Goal: Transaction & Acquisition: Purchase product/service

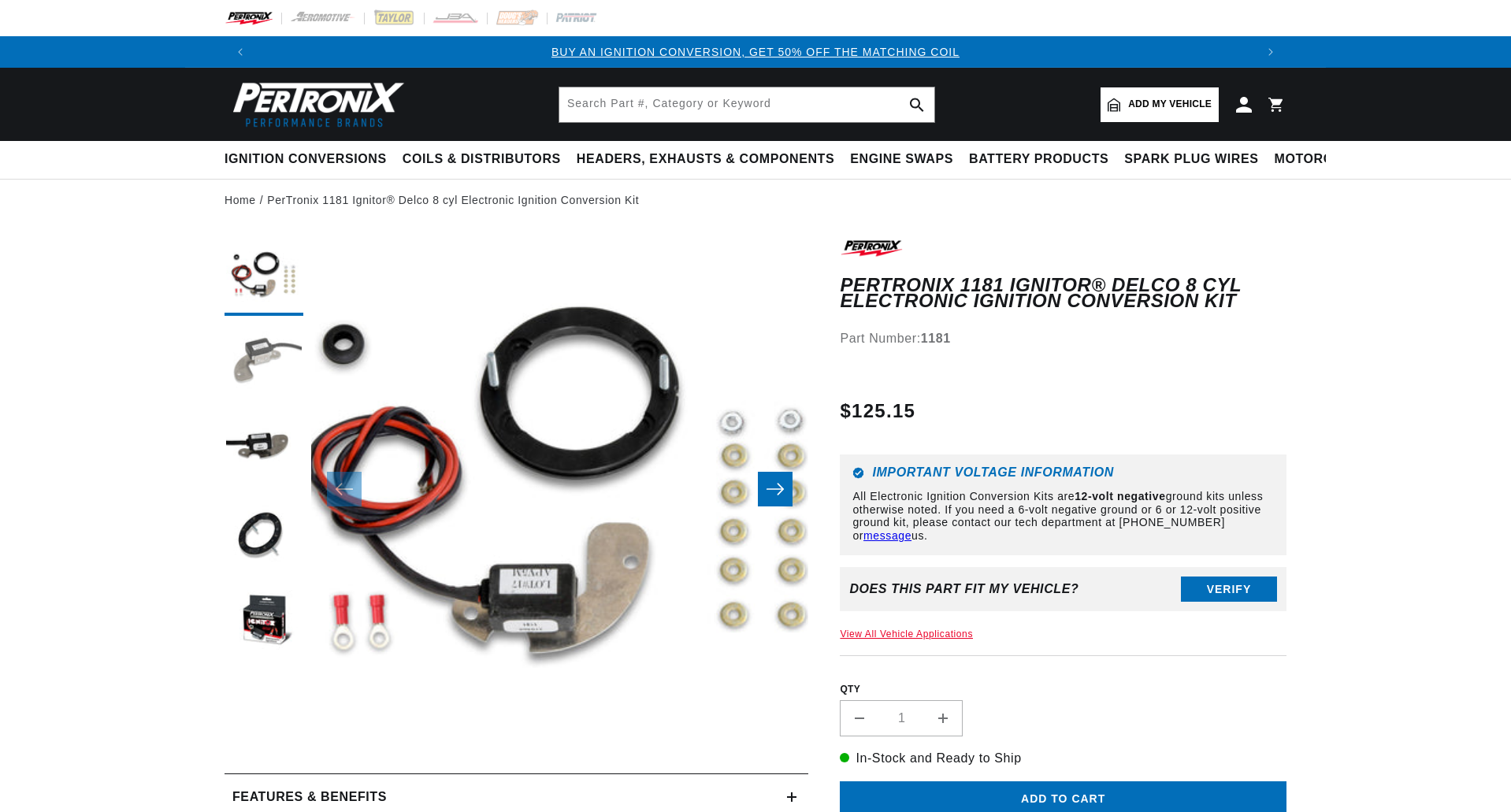
click at [249, 356] on button "Load image 2 in gallery view" at bounding box center [263, 362] width 78 height 78
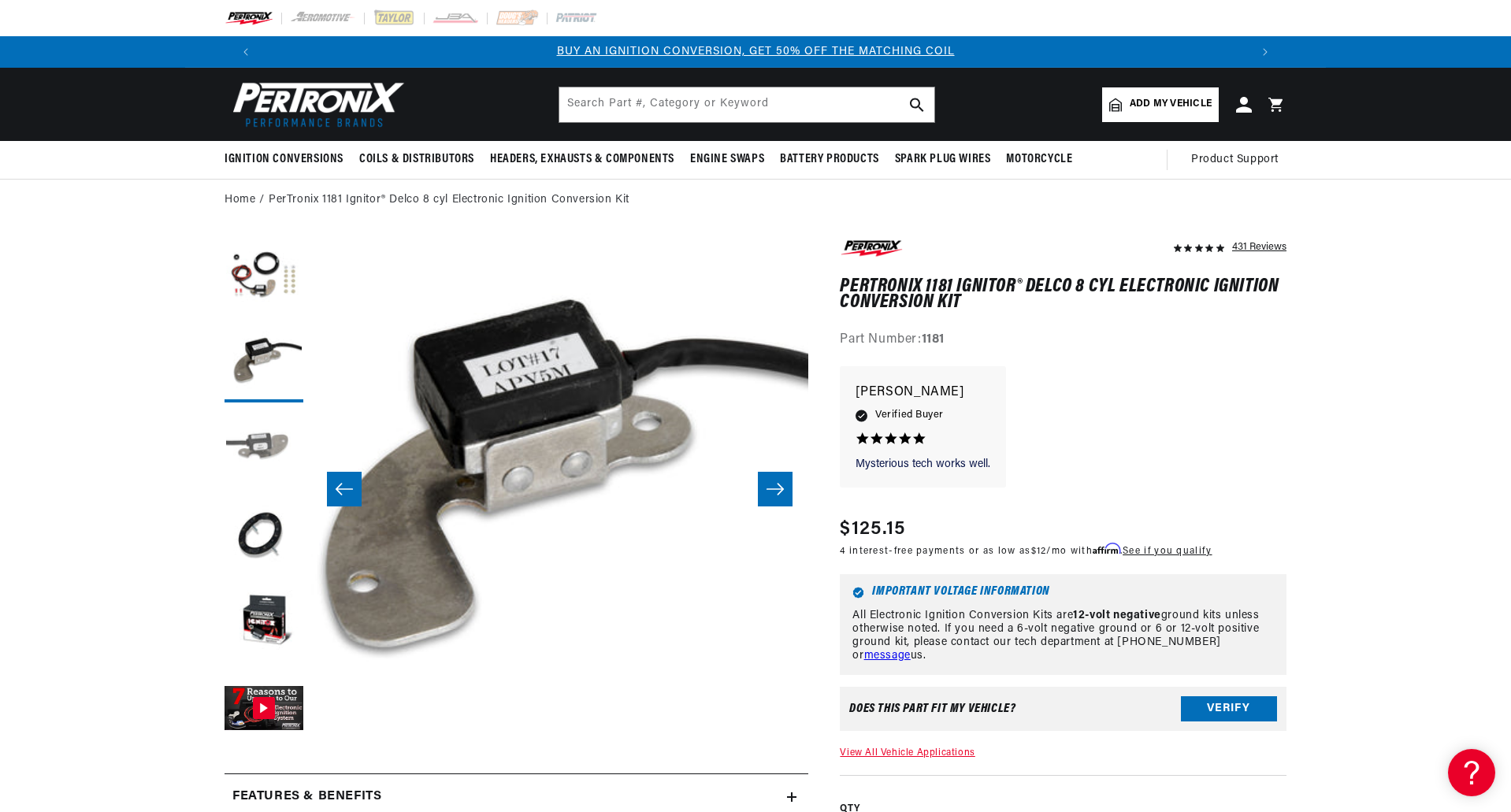
click at [249, 444] on button "Load image 3 in gallery view" at bounding box center [263, 449] width 78 height 78
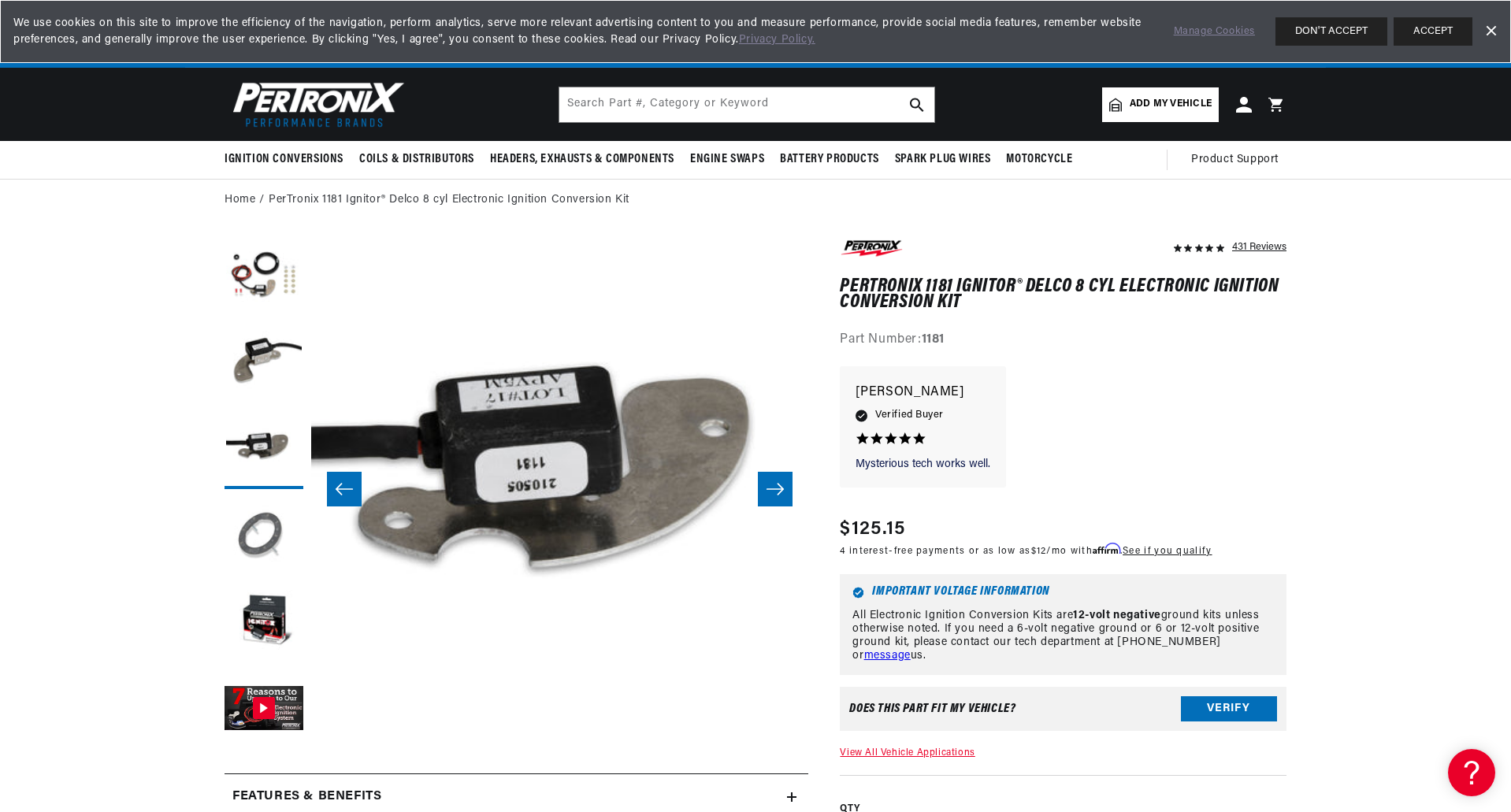
click at [259, 535] on button "Load image 4 in gallery view" at bounding box center [263, 536] width 78 height 78
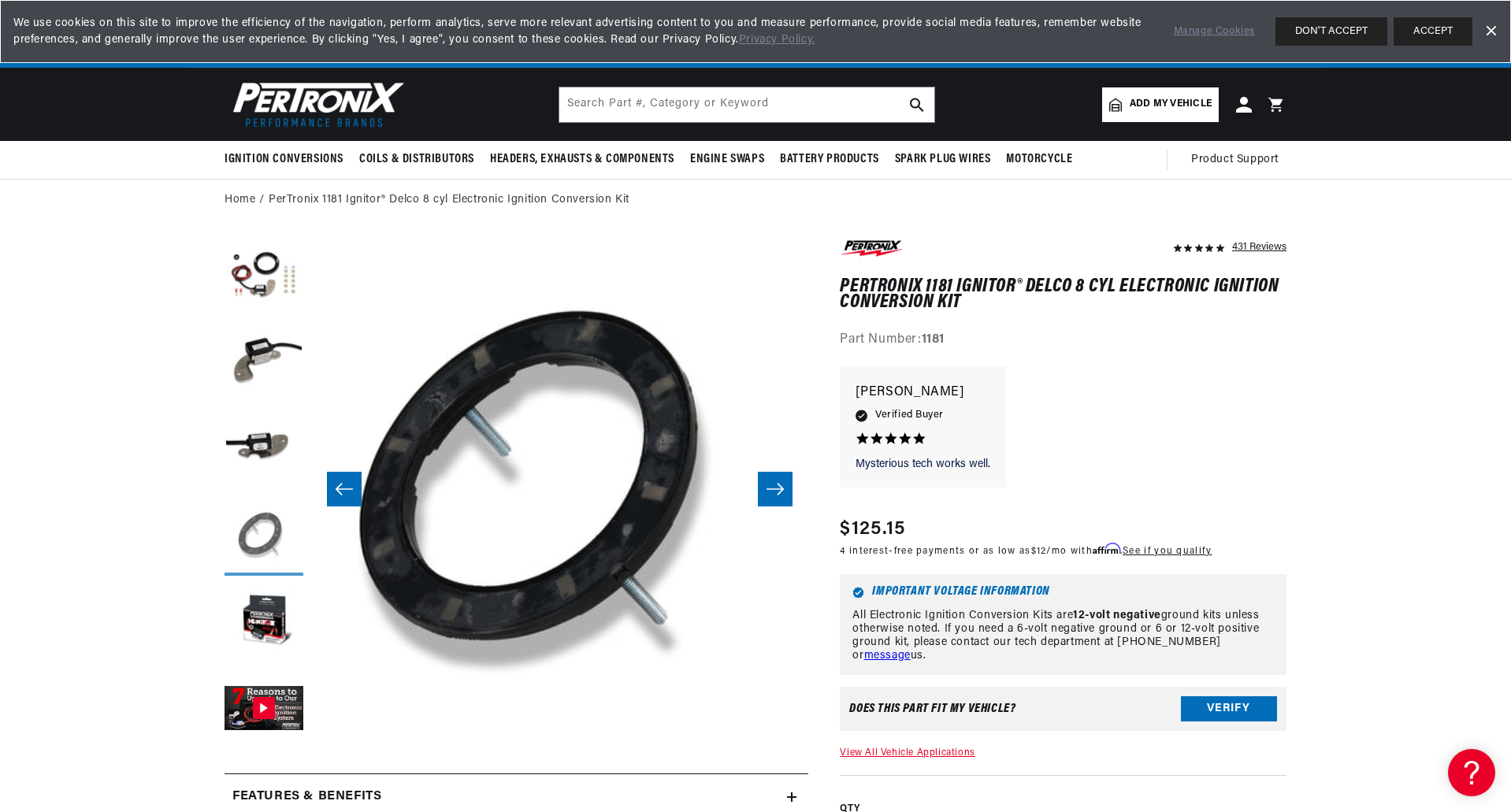
scroll to position [0, 984]
click at [270, 637] on button "Load image 5 in gallery view" at bounding box center [263, 622] width 78 height 78
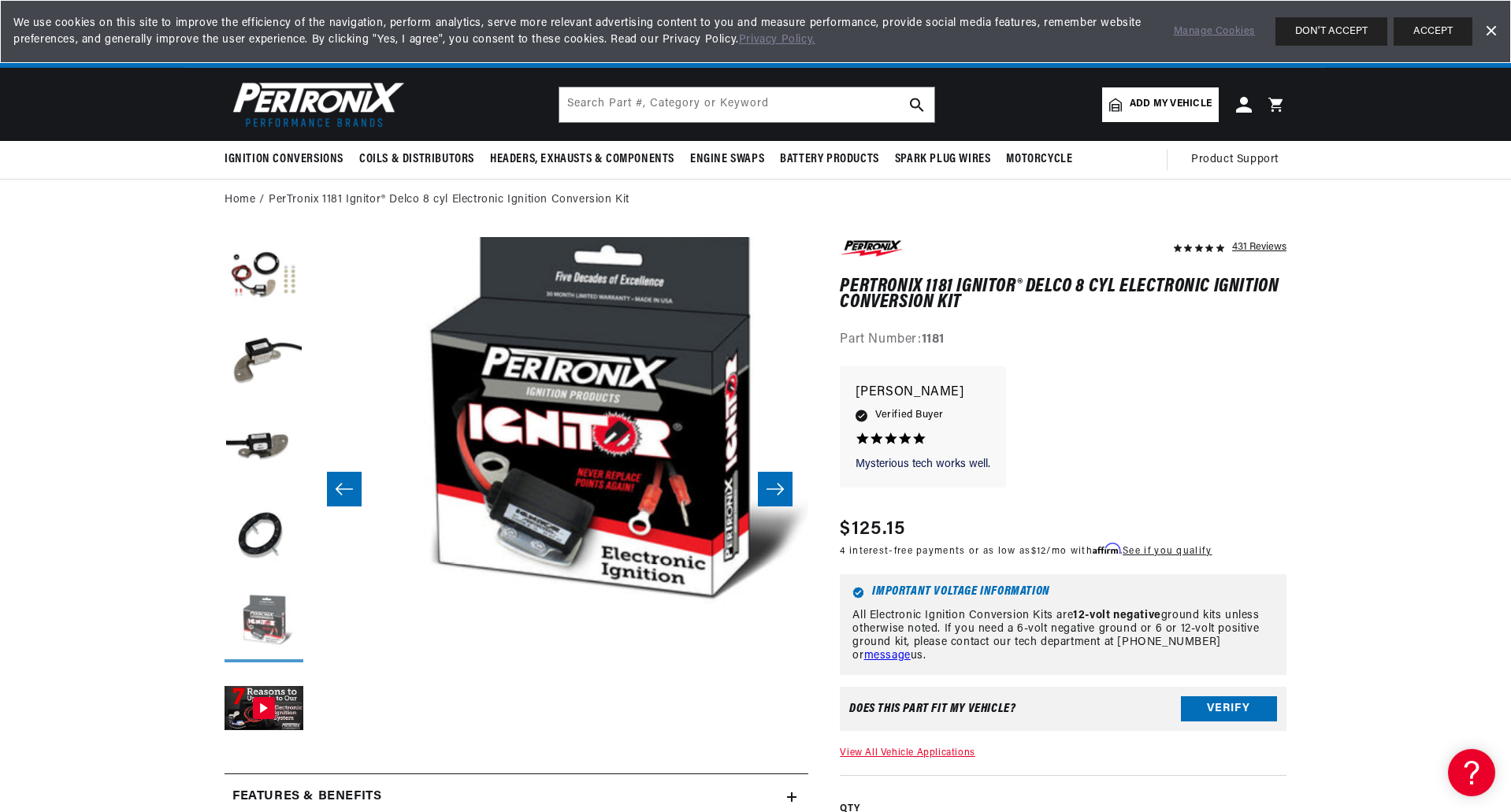
scroll to position [0, 1990]
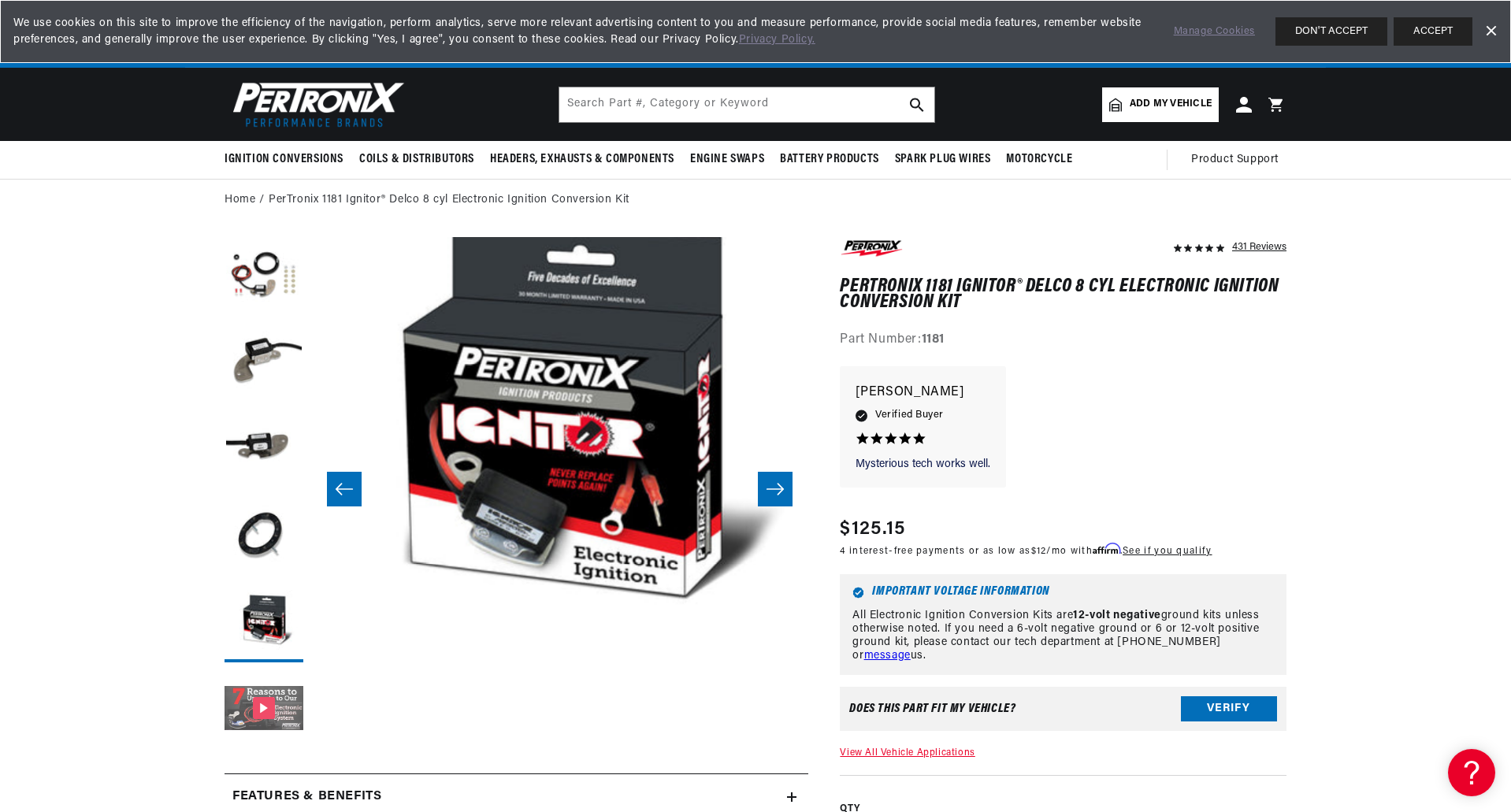
click at [272, 705] on button "Gallery Viewer" at bounding box center [263, 709] width 78 height 78
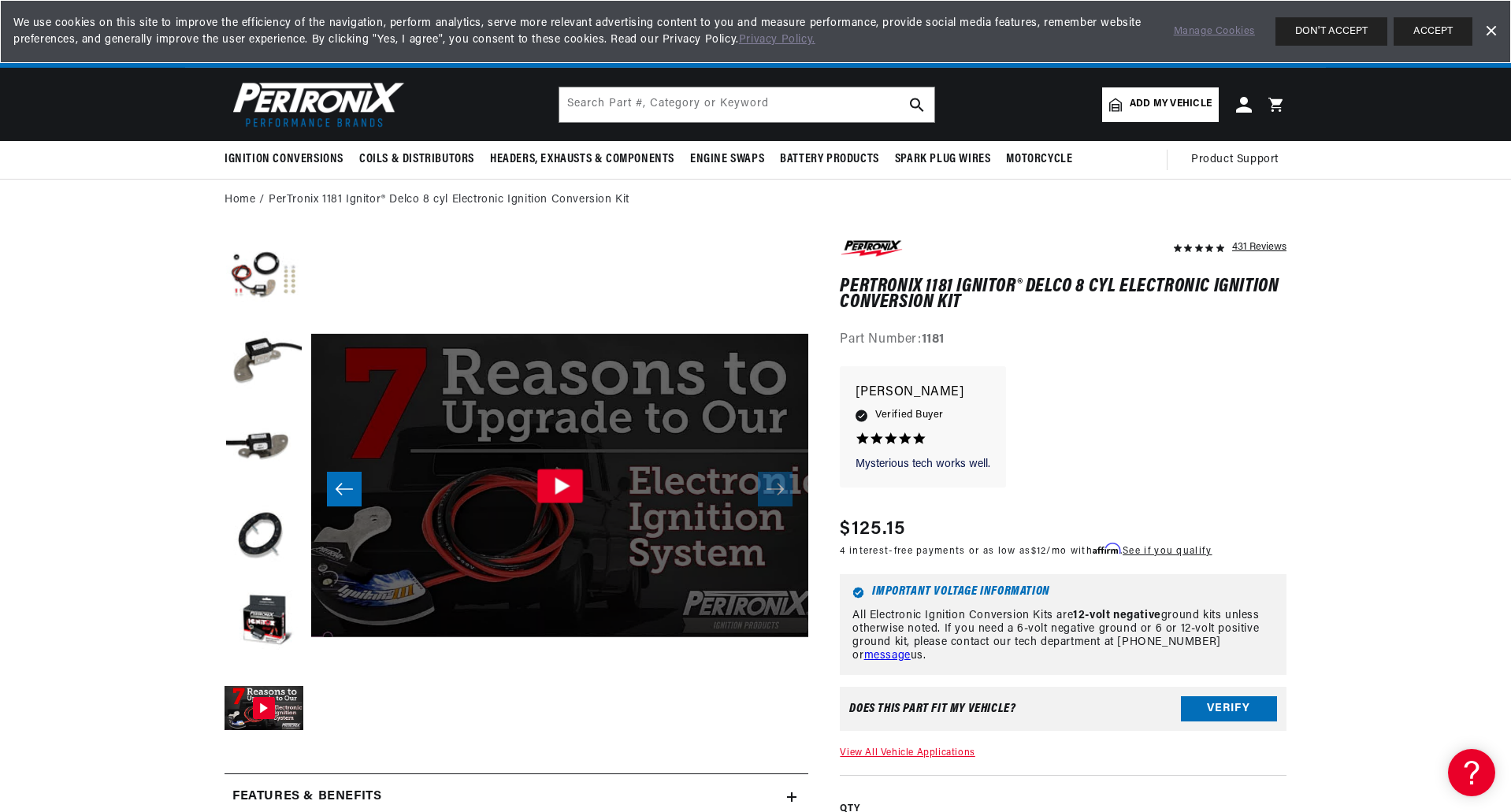
scroll to position [0, 0]
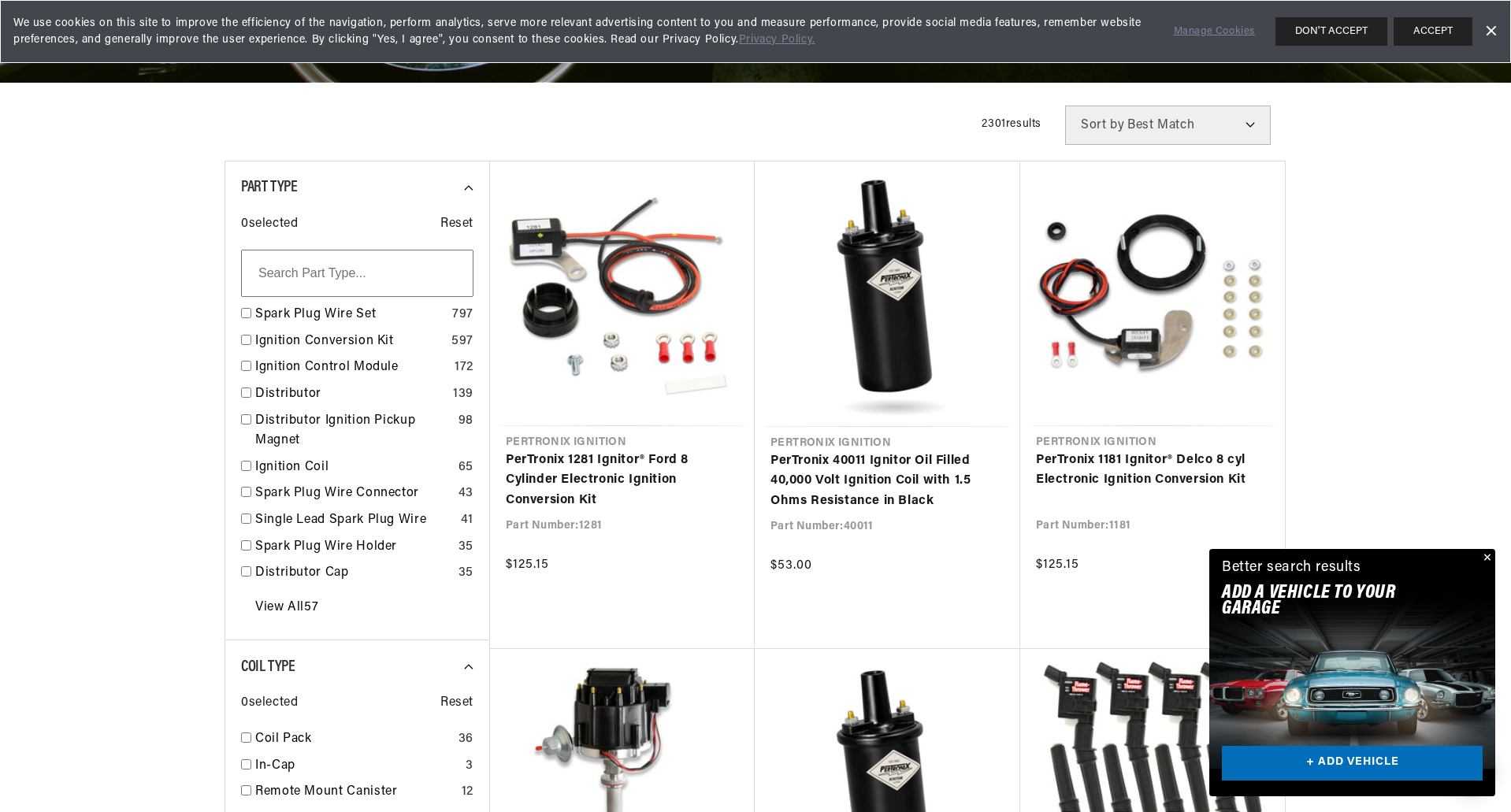
scroll to position [0, 1968]
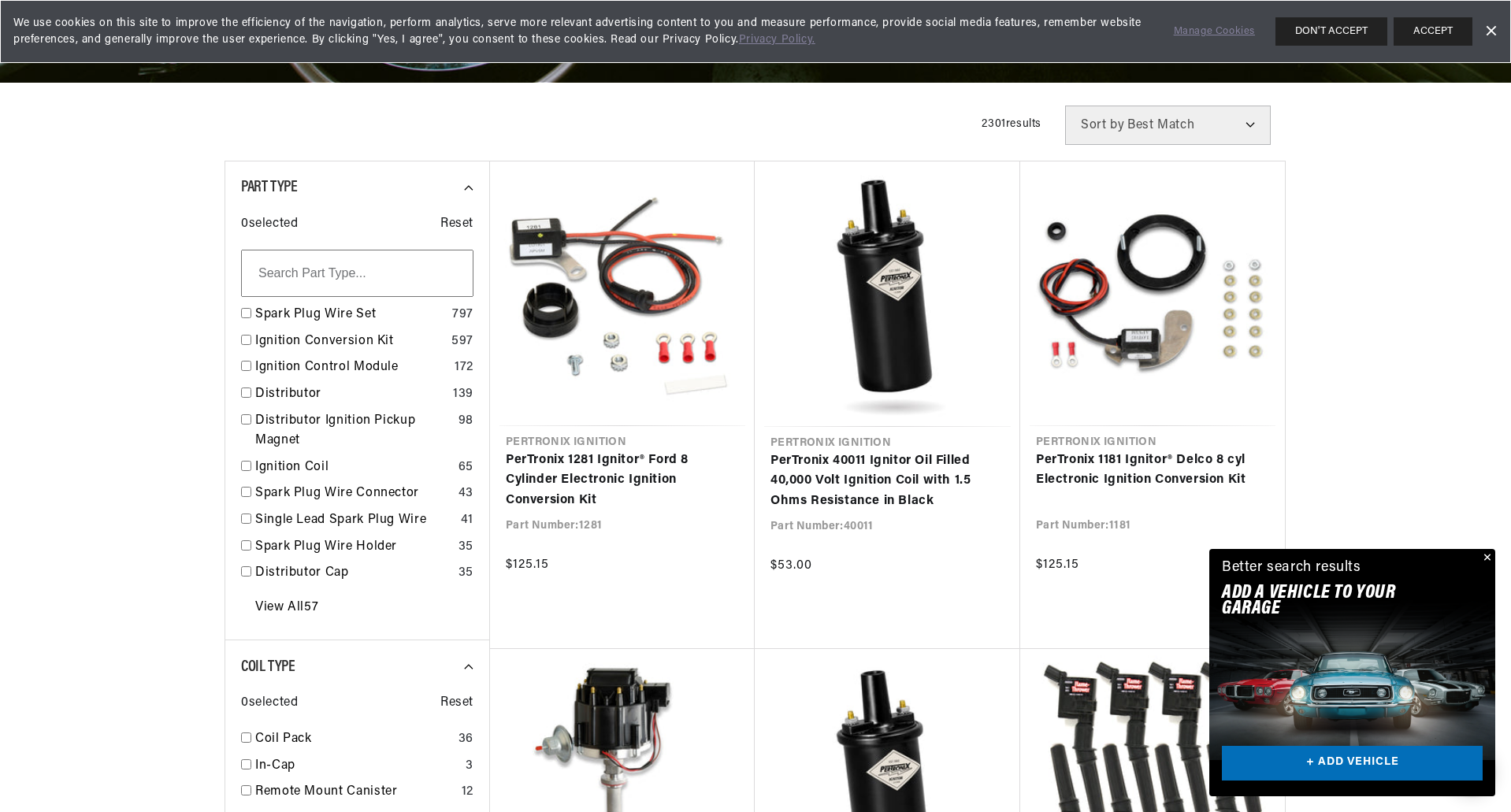
click at [1489, 555] on button "Close" at bounding box center [1485, 558] width 19 height 19
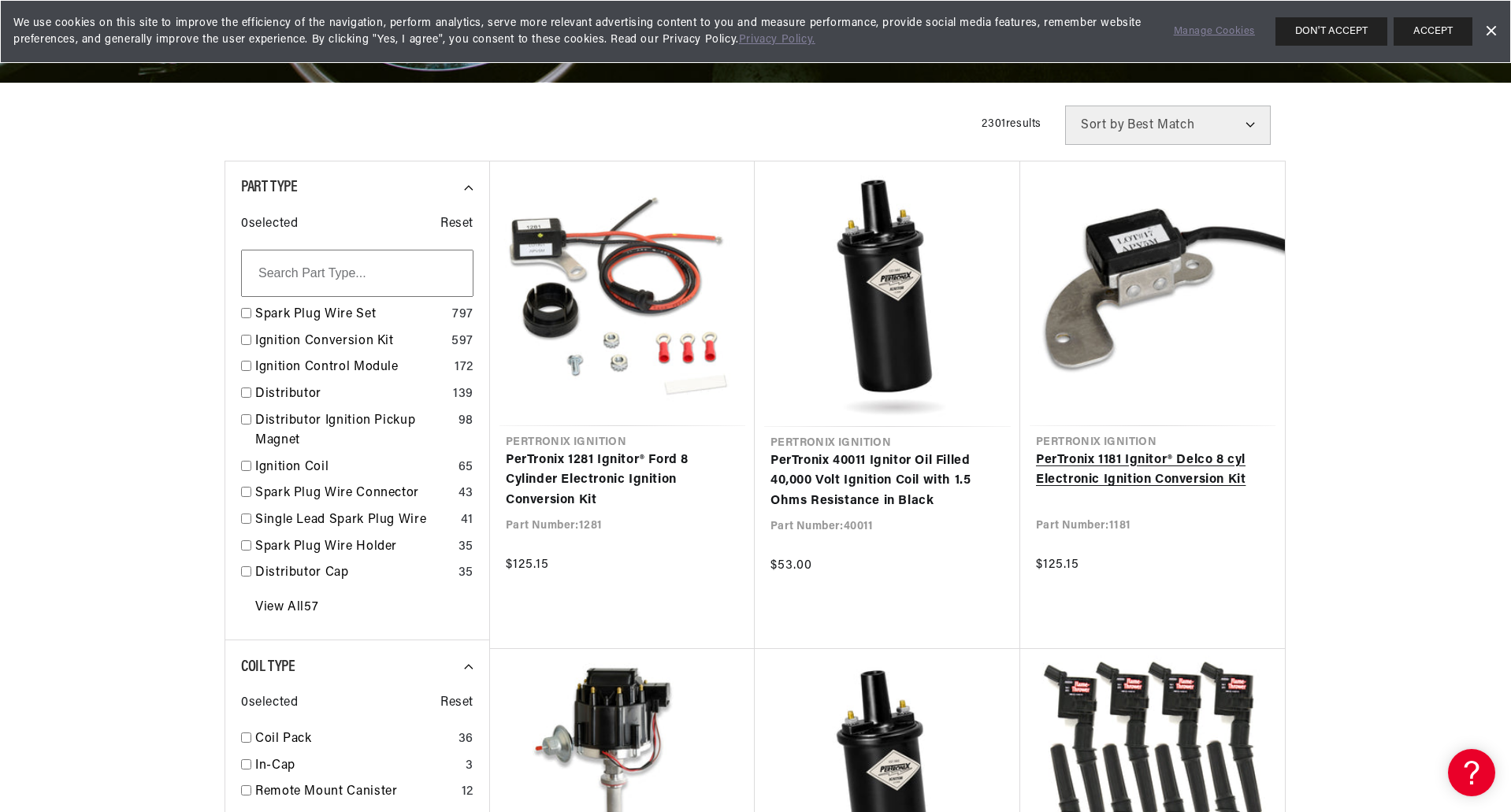
click at [1166, 451] on link "PerTronix 1181 Ignitor® Delco 8 cyl Electronic Ignition Conversion Kit" at bounding box center [1152, 471] width 233 height 40
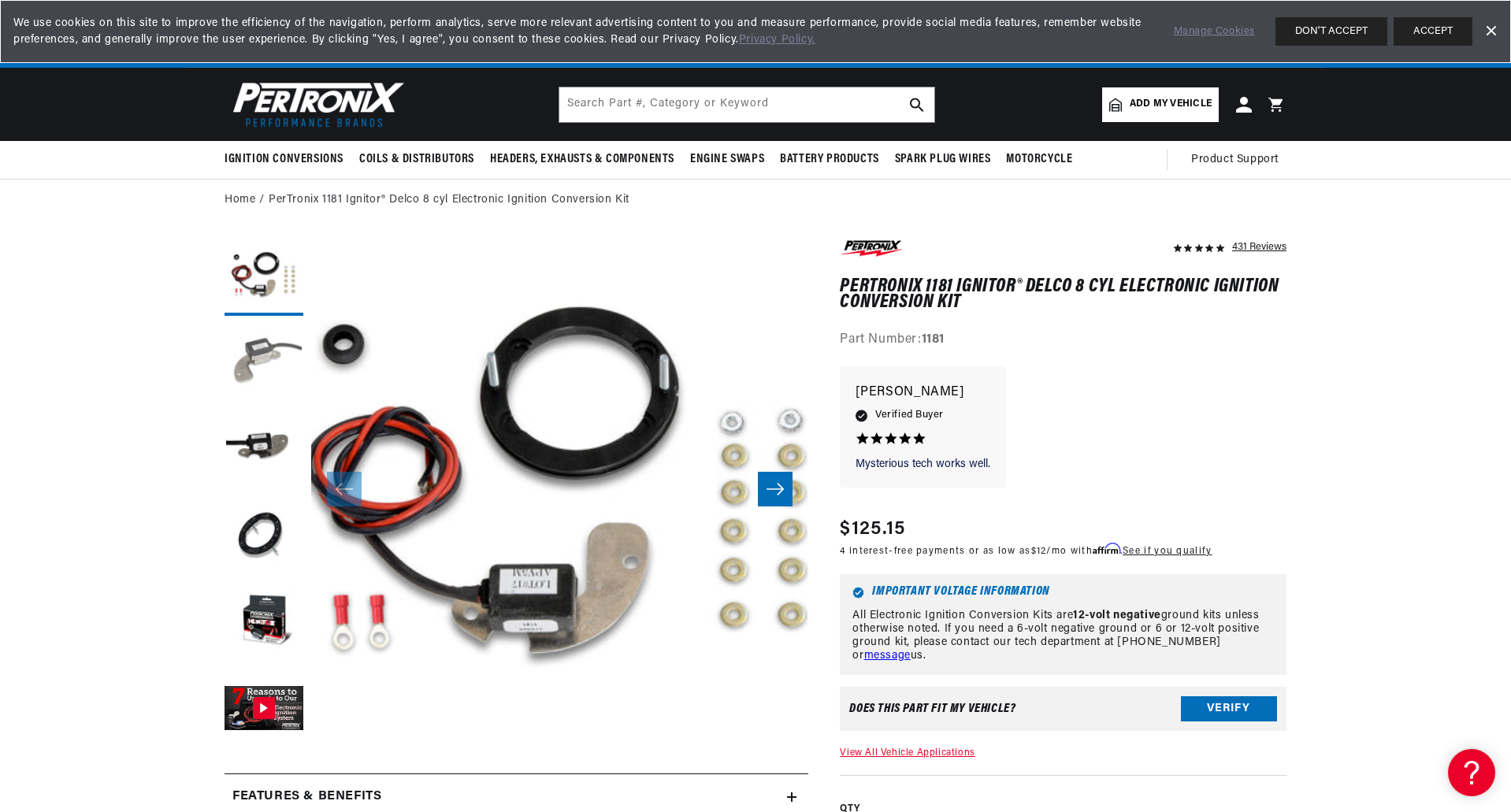
click at [246, 361] on button "Load image 2 in gallery view" at bounding box center [263, 362] width 78 height 78
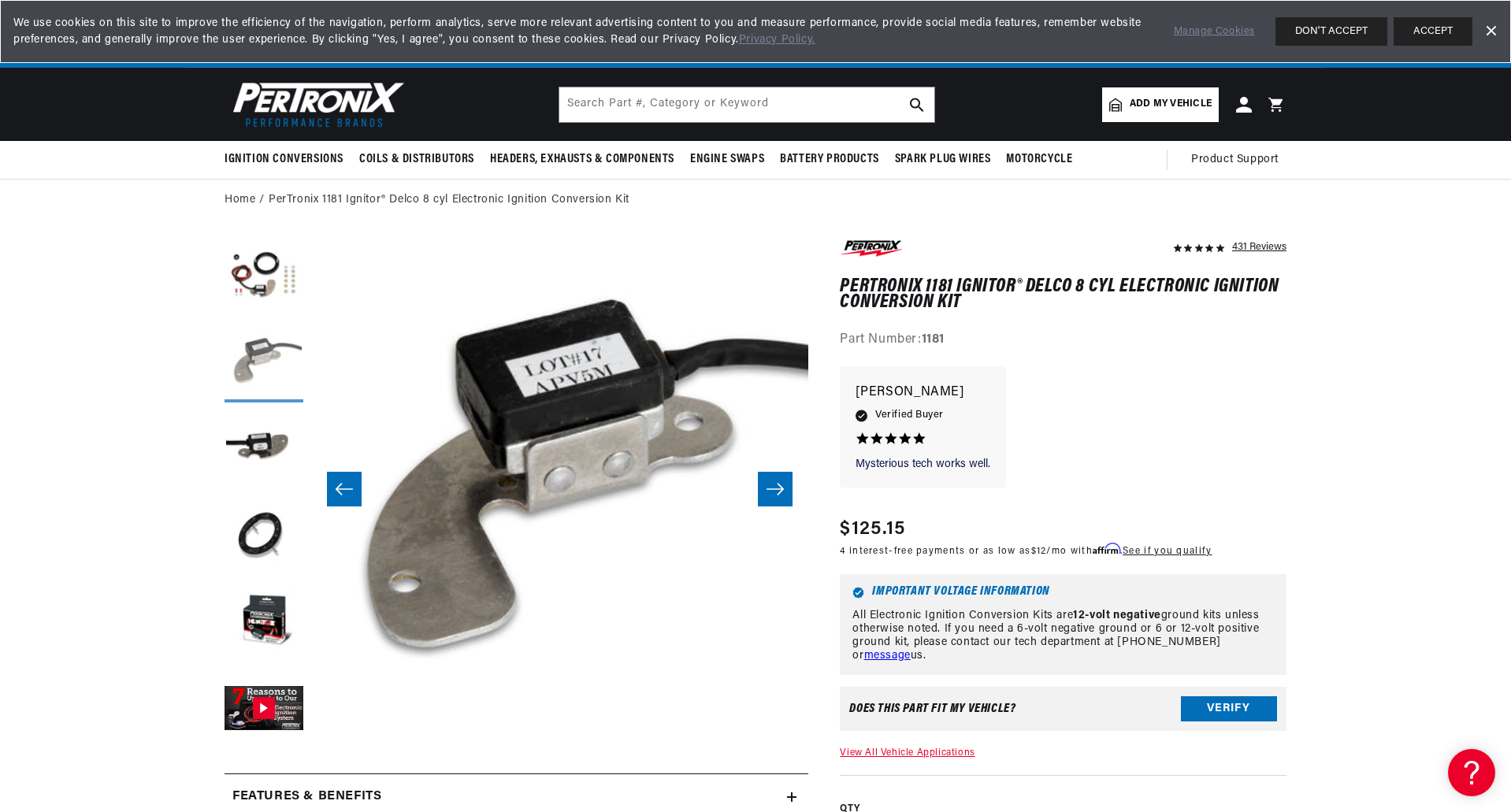
scroll to position [0, 497]
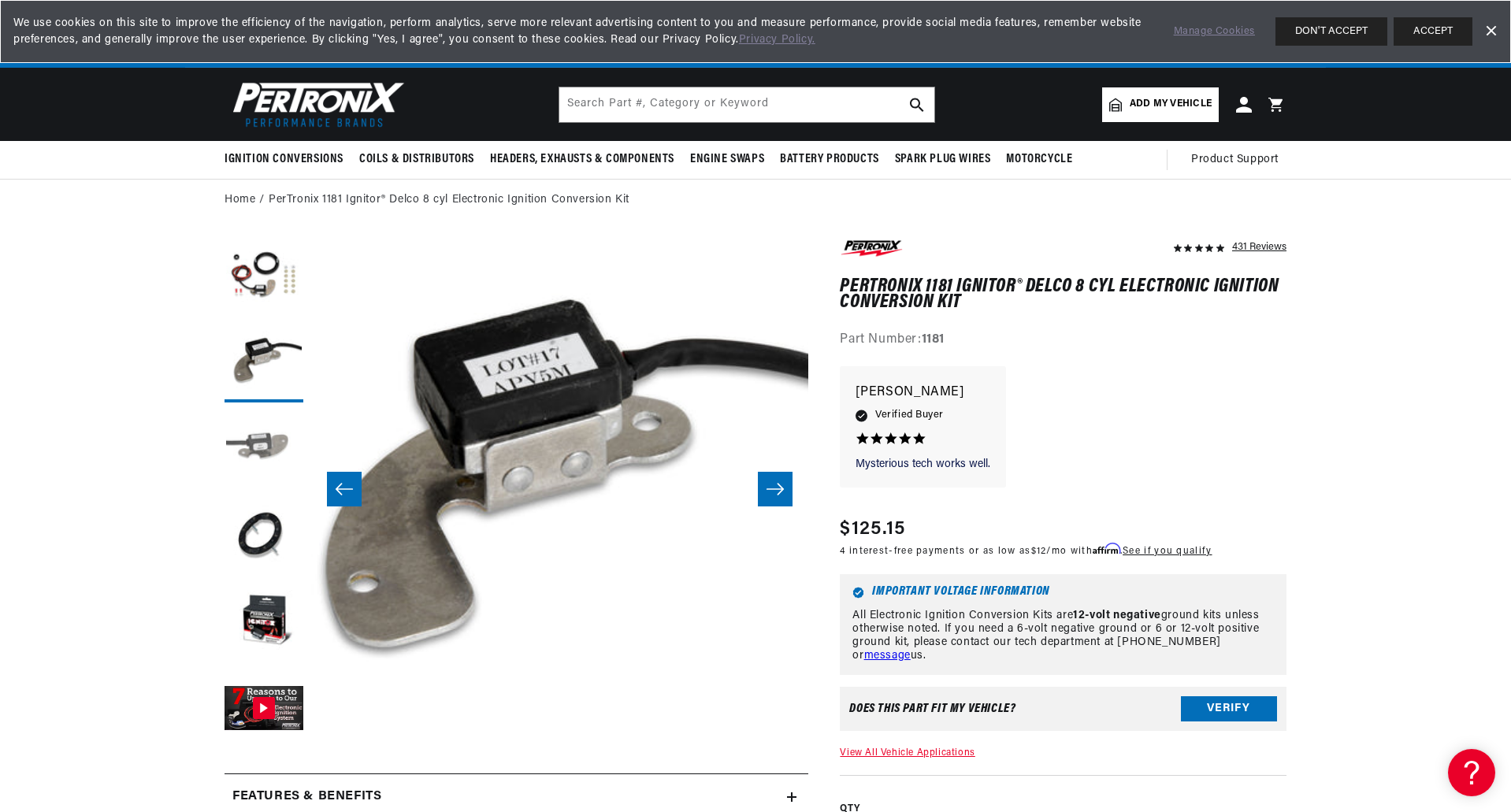
click at [256, 452] on button "Load image 3 in gallery view" at bounding box center [263, 449] width 78 height 78
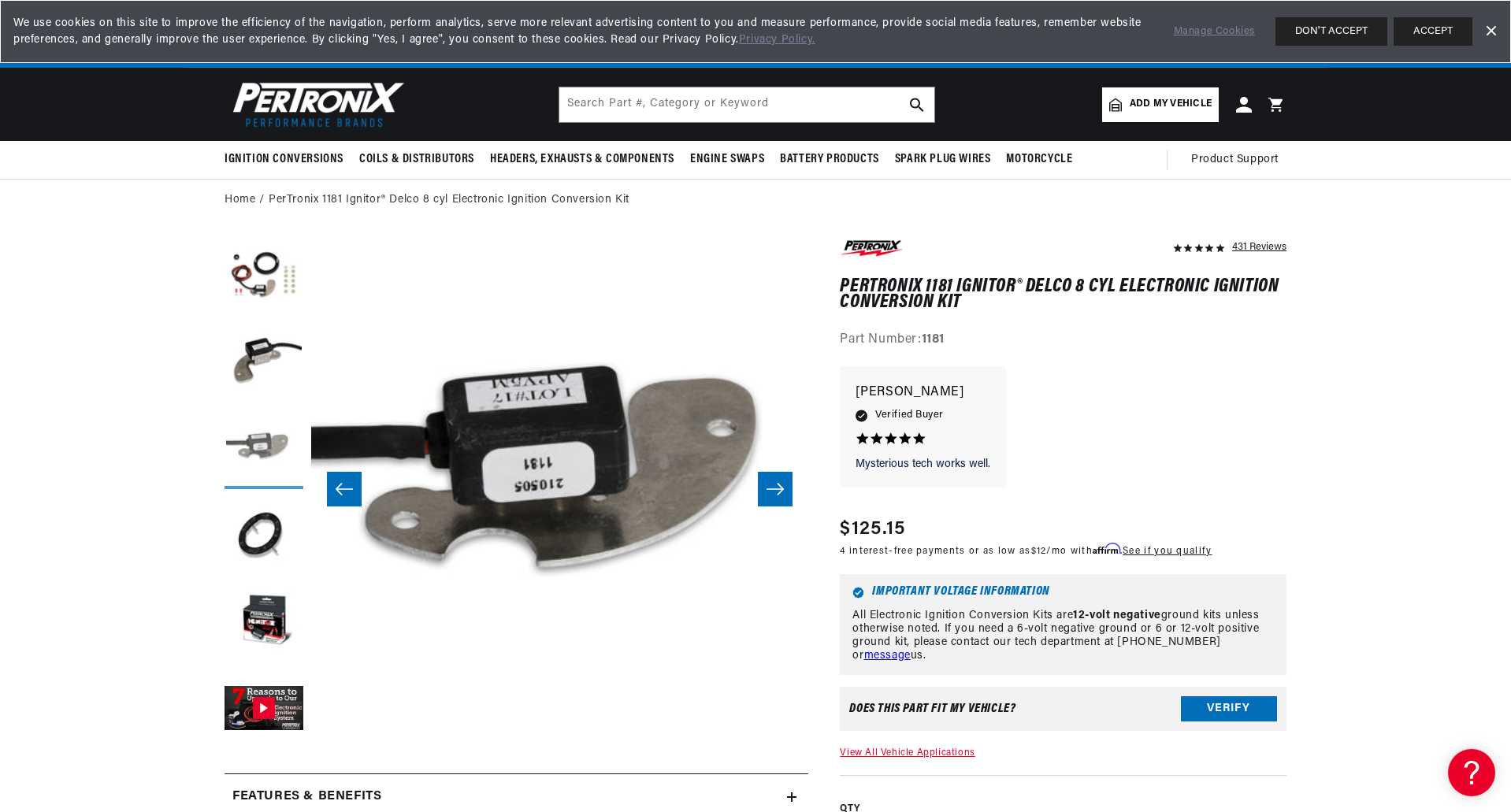
scroll to position [0, 995]
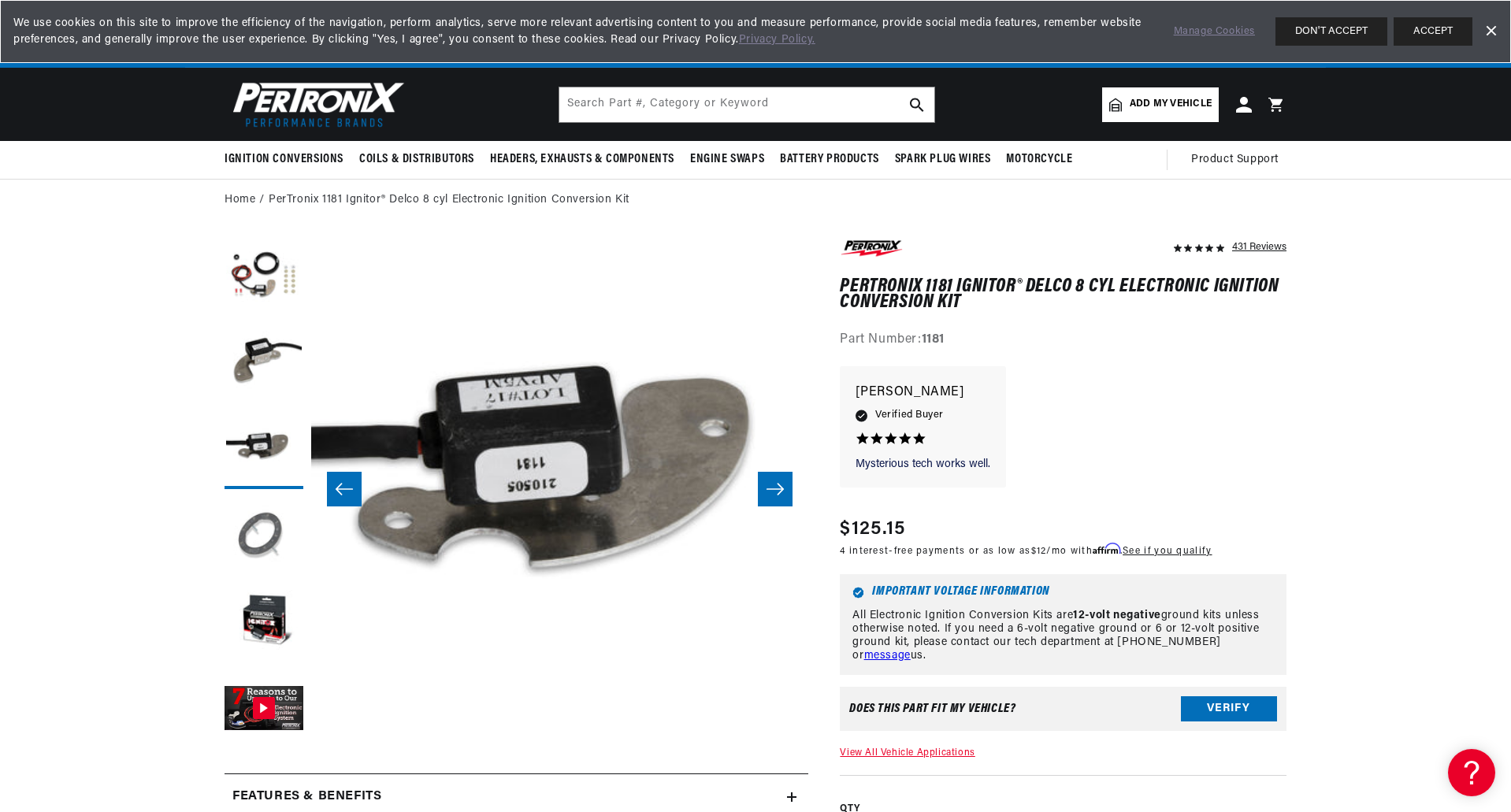
click at [266, 538] on button "Load image 4 in gallery view" at bounding box center [263, 536] width 78 height 78
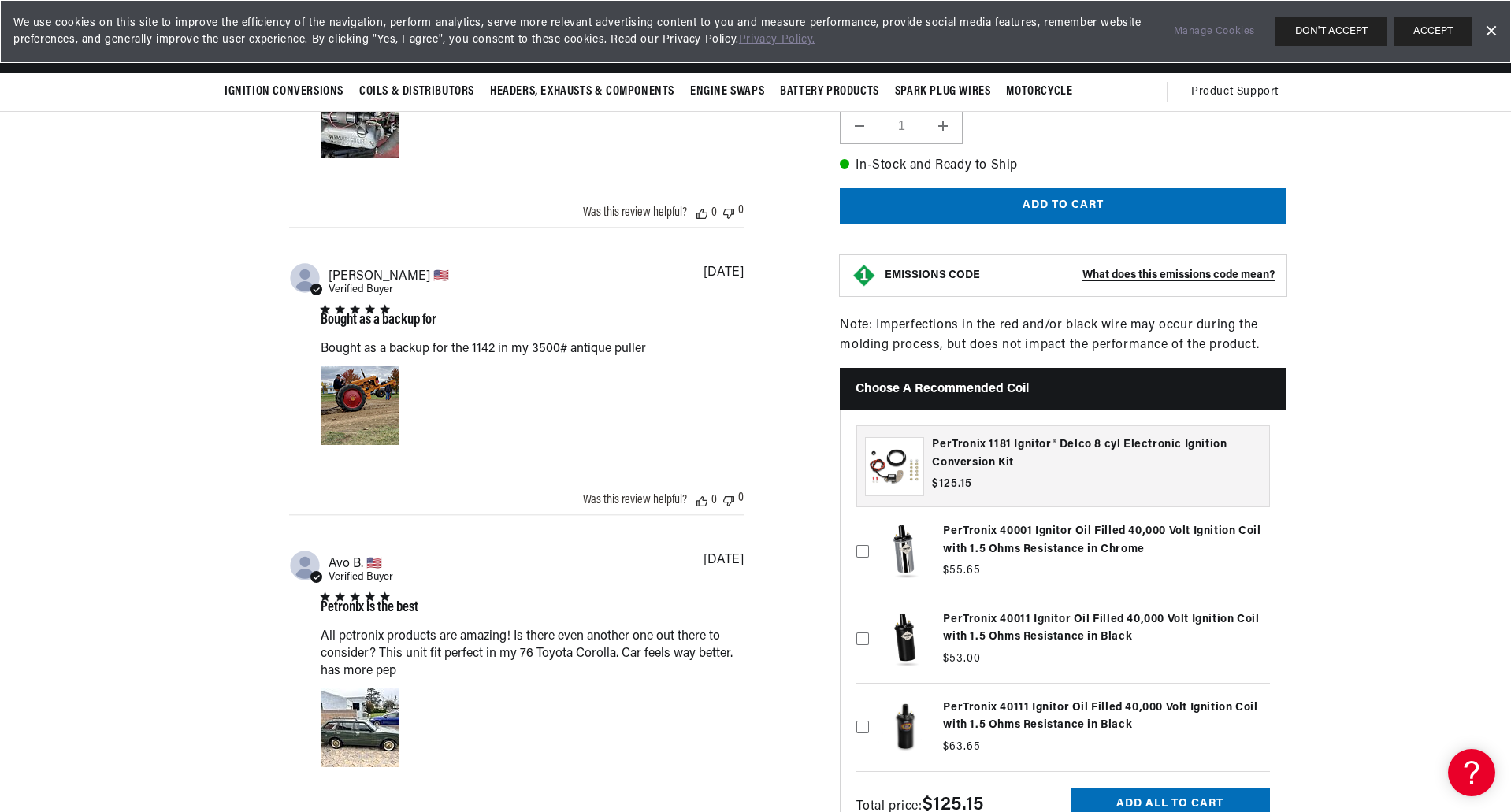
scroll to position [630, 0]
